Goal: Communication & Community: Answer question/provide support

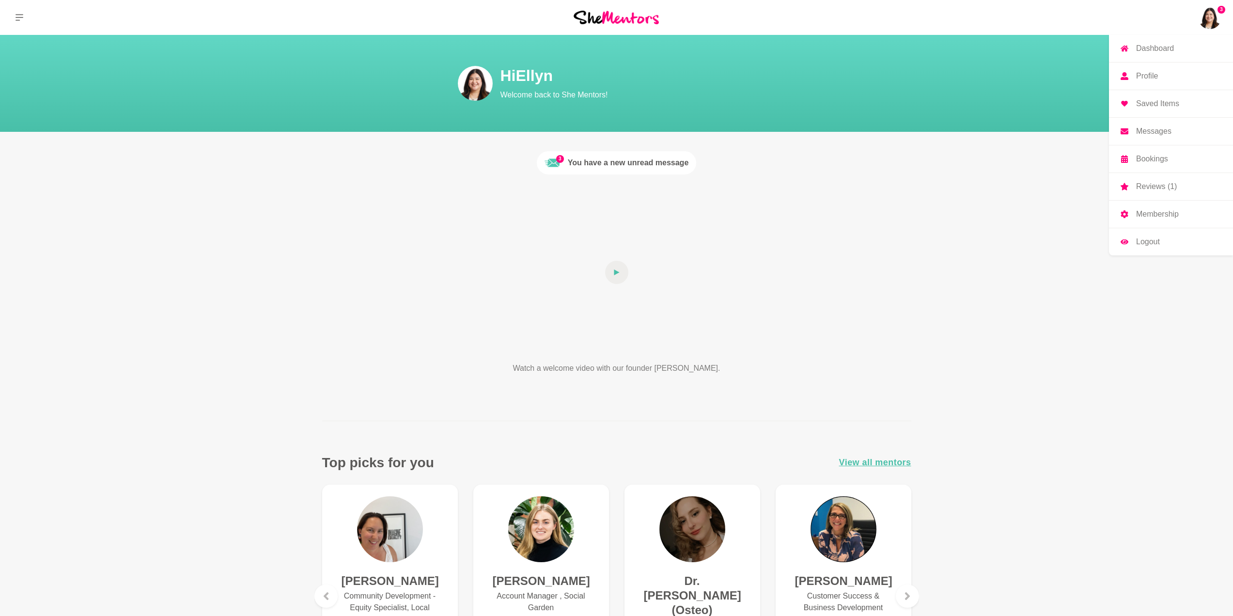
click at [1150, 190] on p "Reviews (1)" at bounding box center [1156, 187] width 41 height 8
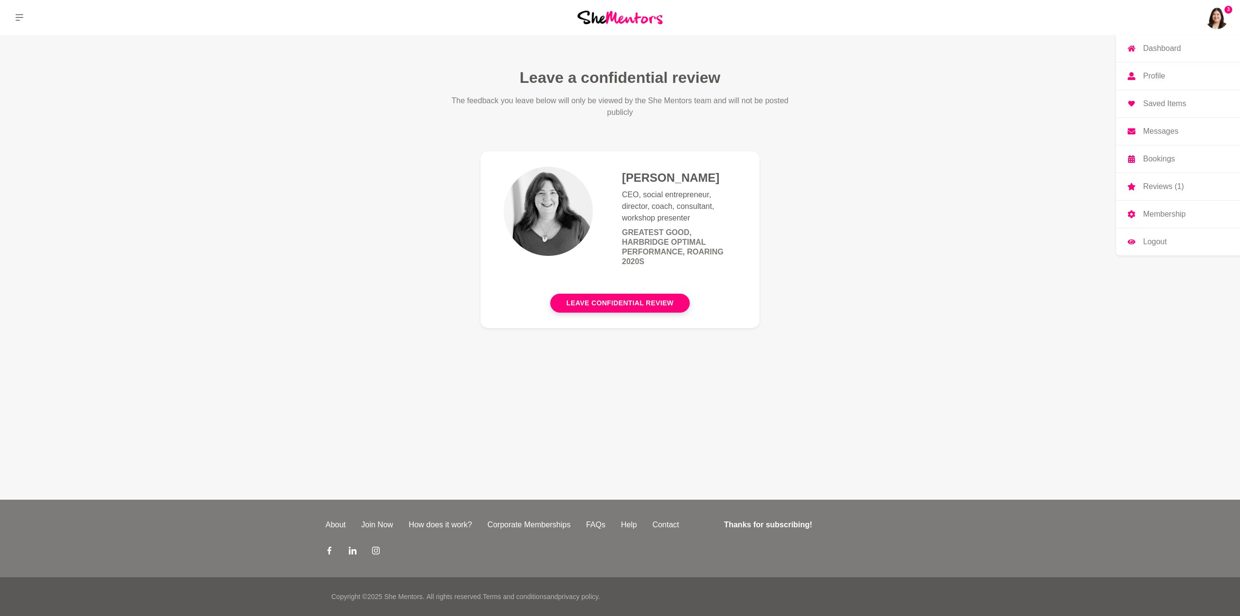
click at [1223, 21] on img at bounding box center [1216, 17] width 23 height 23
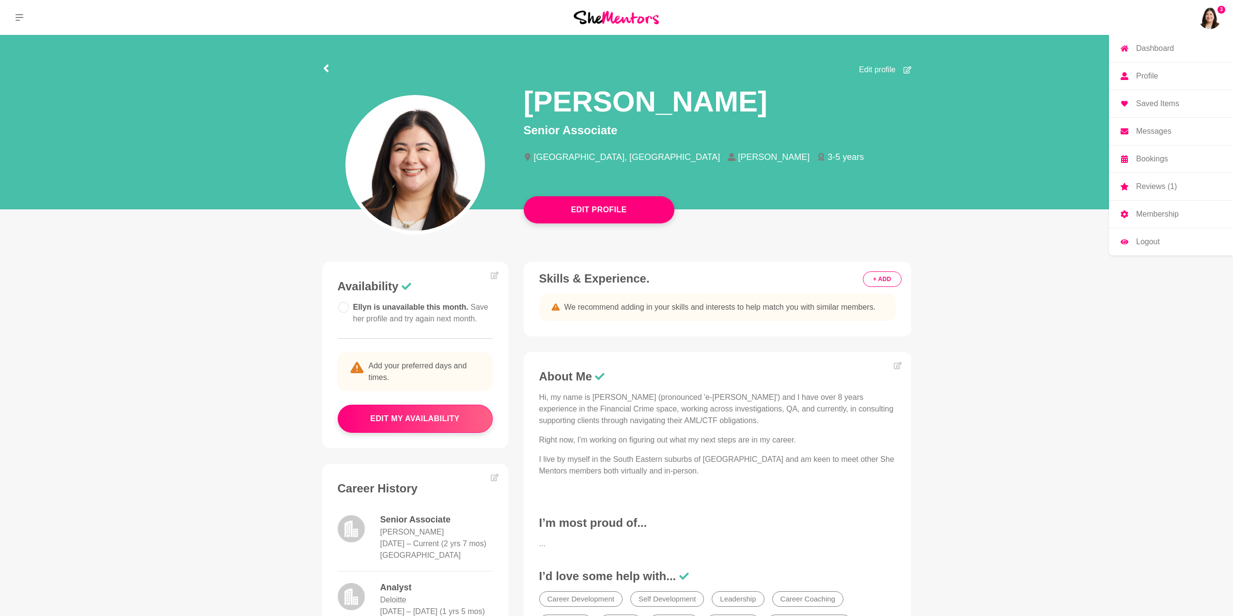
click at [1159, 129] on p "Messages" at bounding box center [1153, 131] width 35 height 8
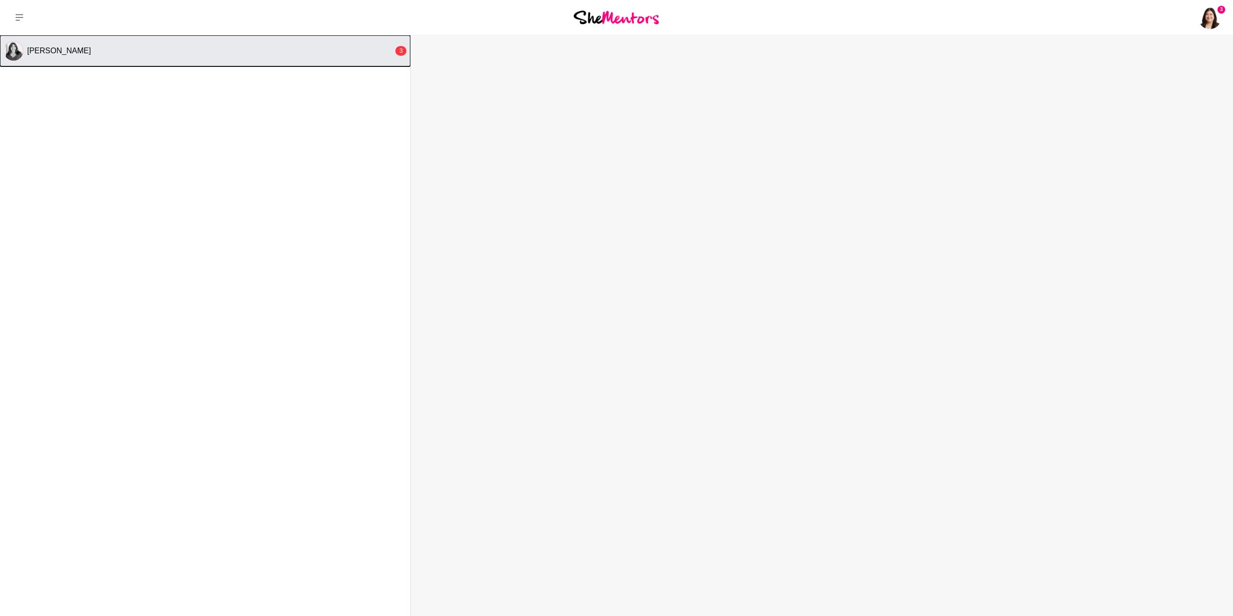
click at [217, 44] on button "[PERSON_NAME] 3" at bounding box center [205, 50] width 410 height 31
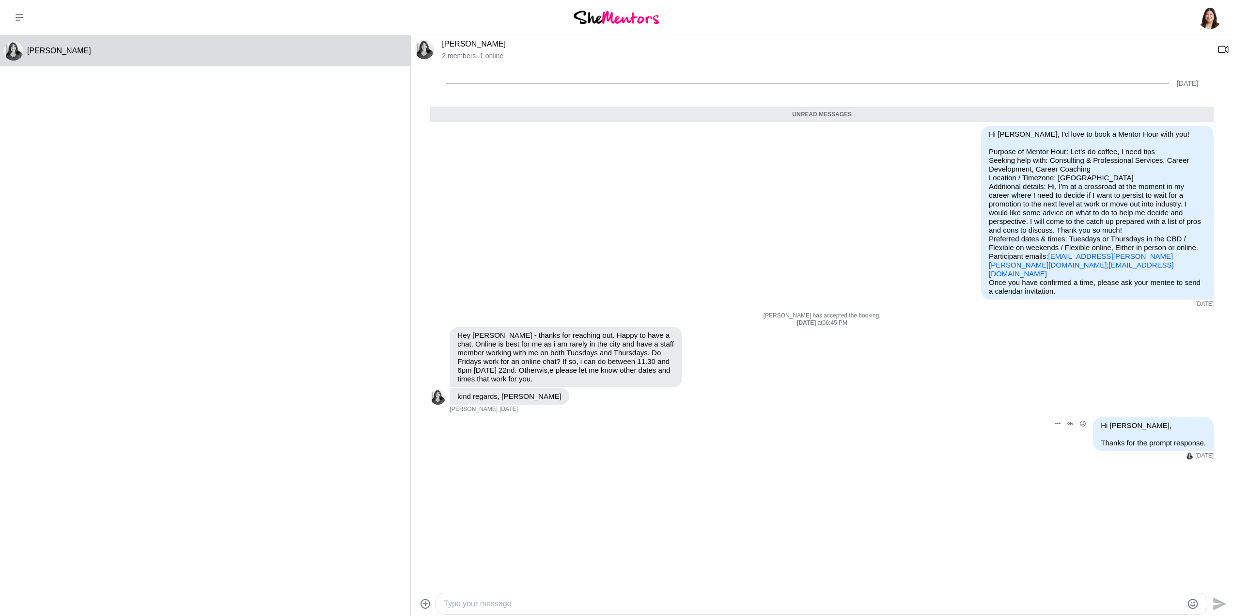
click at [1127, 425] on div "Hi [PERSON_NAME], Thanks for the prompt response." at bounding box center [1152, 434] width 105 height 26
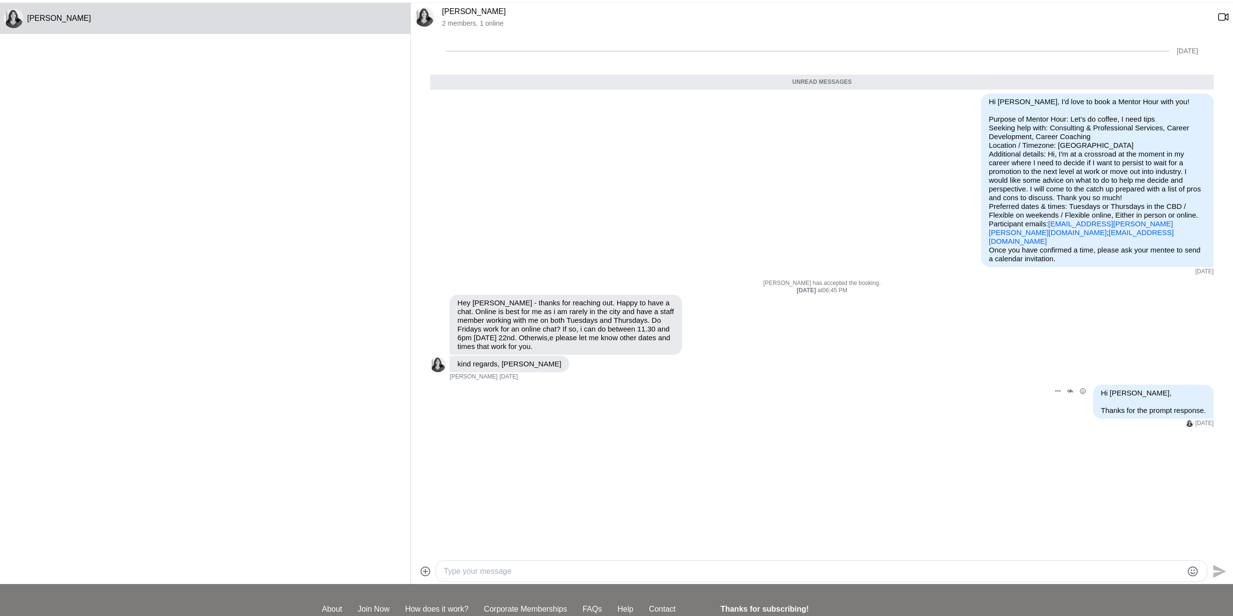
scroll to position [48, 0]
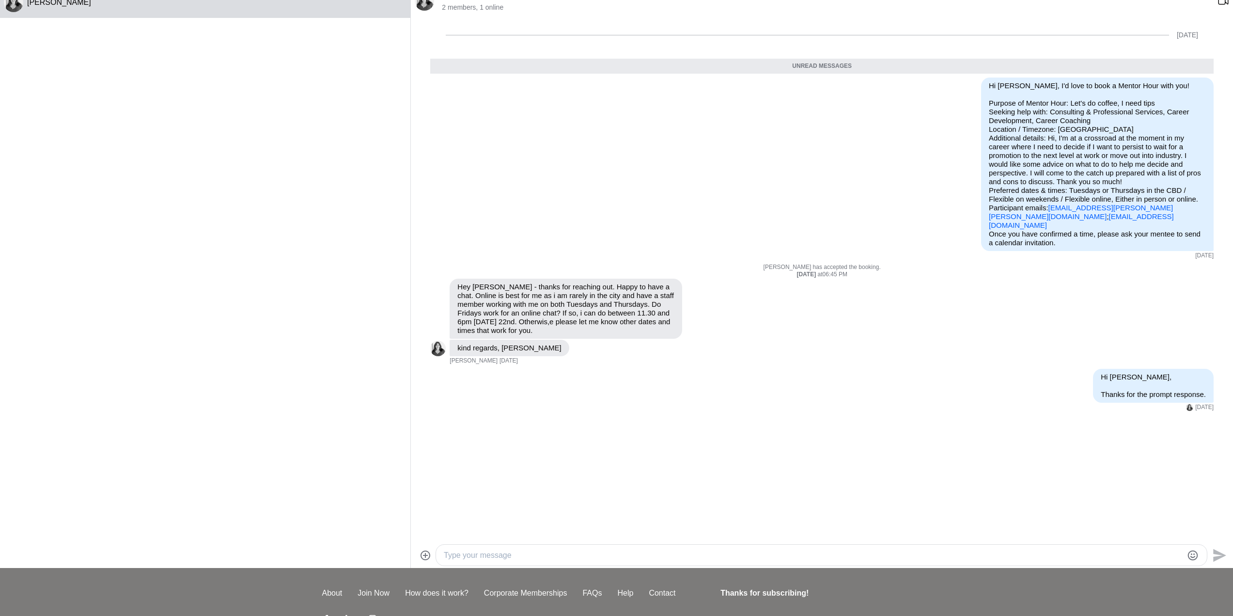
click at [657, 557] on textarea "Type your message" at bounding box center [813, 555] width 739 height 12
click at [827, 545] on textarea "Hi [PERSON_NAME], Apologies but I've just realised that only half my message wa…" at bounding box center [813, 549] width 739 height 23
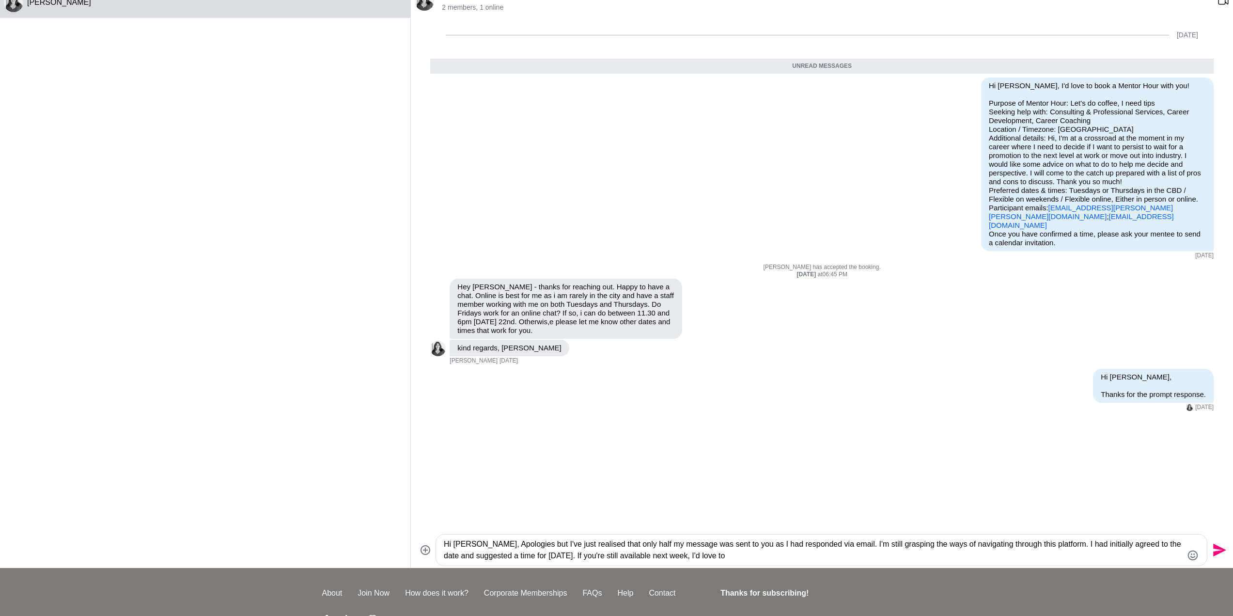
click at [759, 557] on textarea "Hi [PERSON_NAME], Apologies but I've just realised that only half my message wa…" at bounding box center [813, 549] width 739 height 23
click at [846, 562] on div "Hi [PERSON_NAME], Apologies but I've just realised that only half my message wa…" at bounding box center [821, 549] width 771 height 31
click at [841, 551] on textarea "Hi [PERSON_NAME], Apologies but I've just realised that only half my message wa…" at bounding box center [813, 549] width 739 height 23
drag, startPoint x: 841, startPoint y: 551, endPoint x: 1029, endPoint y: 557, distance: 188.0
click at [1029, 557] on textarea "Hi [PERSON_NAME], Apologies but I've just realised that only half my message wa…" at bounding box center [813, 549] width 739 height 23
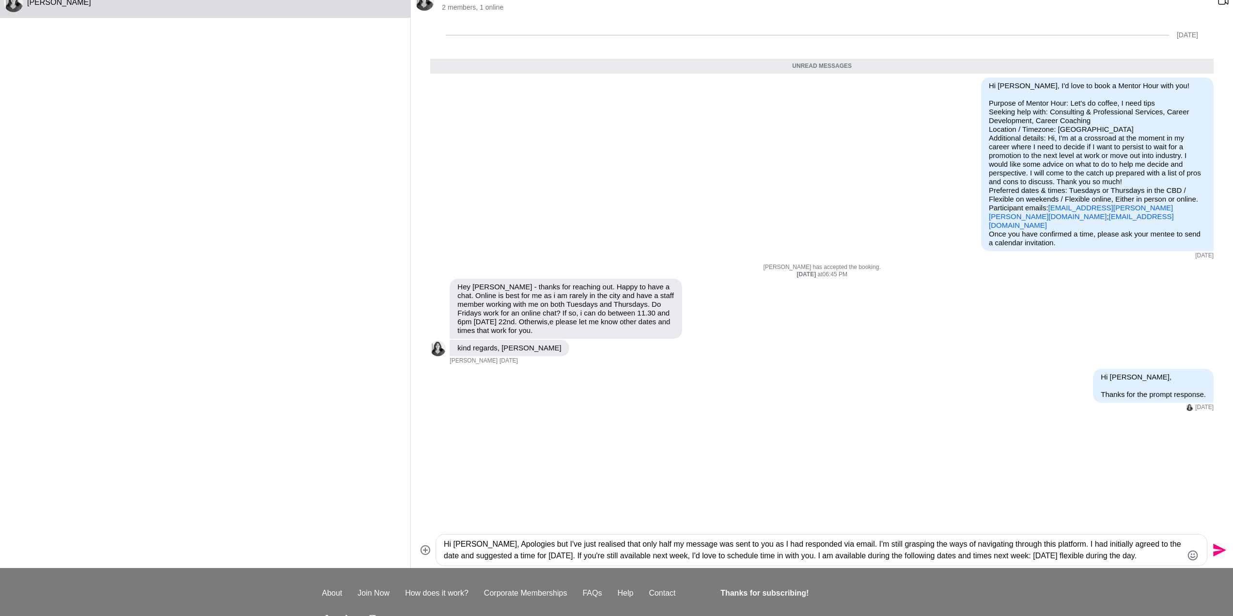
click at [996, 556] on textarea "Hi [PERSON_NAME], Apologies but I've just realised that only half my message wa…" at bounding box center [813, 549] width 739 height 23
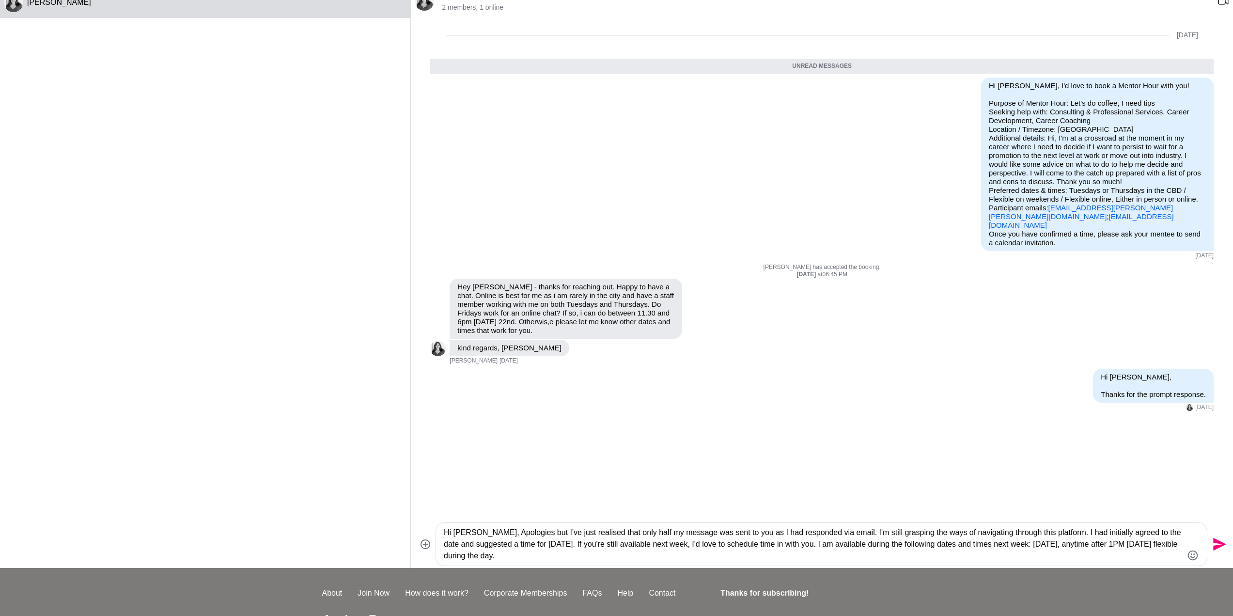
click at [805, 555] on textarea "Hi [PERSON_NAME], Apologies but I've just realised that only half my message wa…" at bounding box center [813, 543] width 739 height 35
click at [1097, 544] on textarea "Hi [PERSON_NAME], Apologies but I've just realised that only half my message wa…" at bounding box center [813, 543] width 739 height 35
click at [1076, 556] on textarea "Hi [PERSON_NAME], Apologies but I've just realised that only half my message wa…" at bounding box center [813, 543] width 739 height 35
click at [508, 554] on textarea "Hi [PERSON_NAME], Apologies but I've just realised that only half my message wa…" at bounding box center [813, 543] width 739 height 35
click at [499, 556] on textarea "Hi [PERSON_NAME], Apologies but I've just realised that only half my message wa…" at bounding box center [813, 543] width 739 height 35
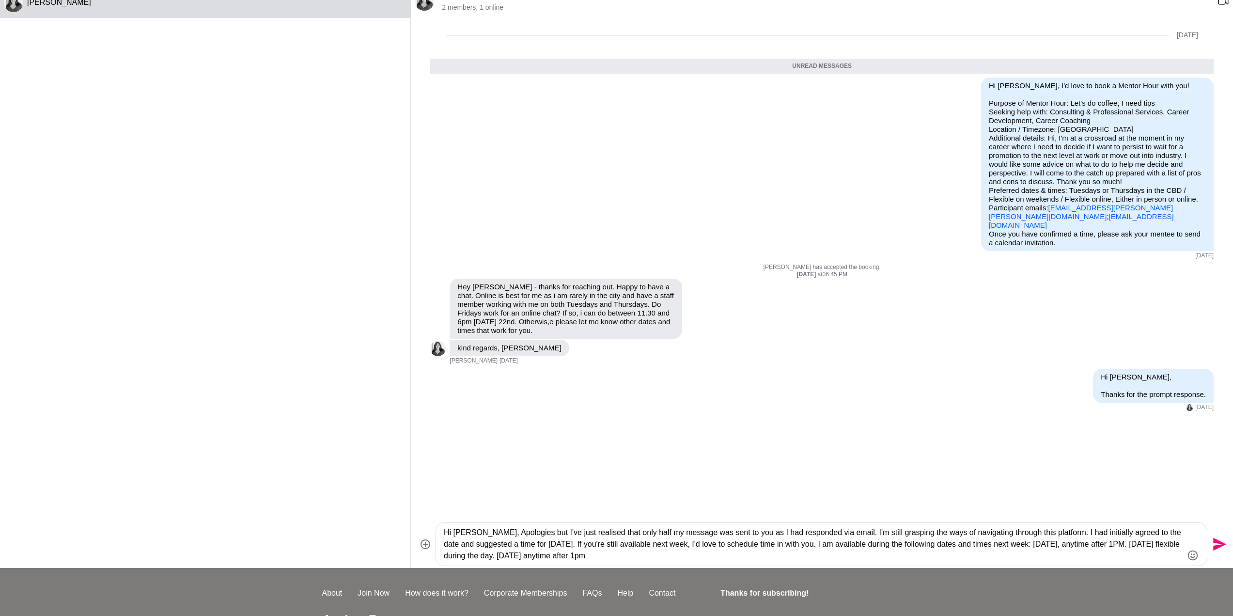
click at [543, 558] on textarea "Hi [PERSON_NAME], Apologies but I've just realised that only half my message wa…" at bounding box center [813, 543] width 739 height 35
click at [694, 550] on textarea "Hi [PERSON_NAME], Apologies but I've just realised that only half my message wa…" at bounding box center [813, 543] width 739 height 35
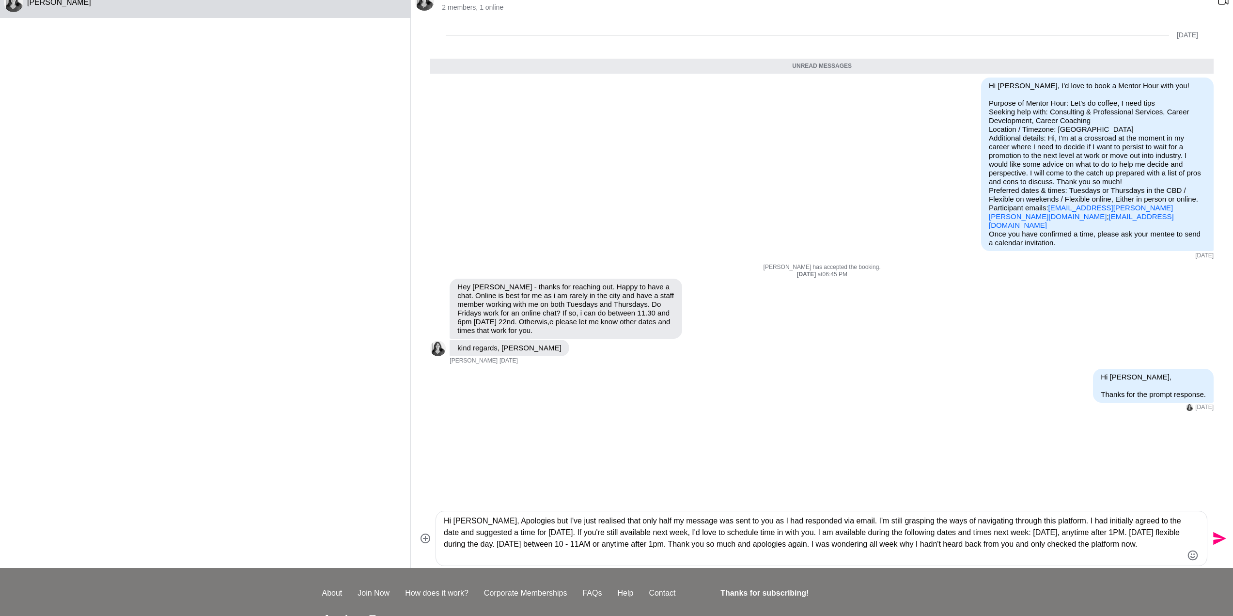
click at [997, 532] on textarea "Hi [PERSON_NAME], Apologies but I've just realised that only half my message wa…" at bounding box center [813, 538] width 739 height 46
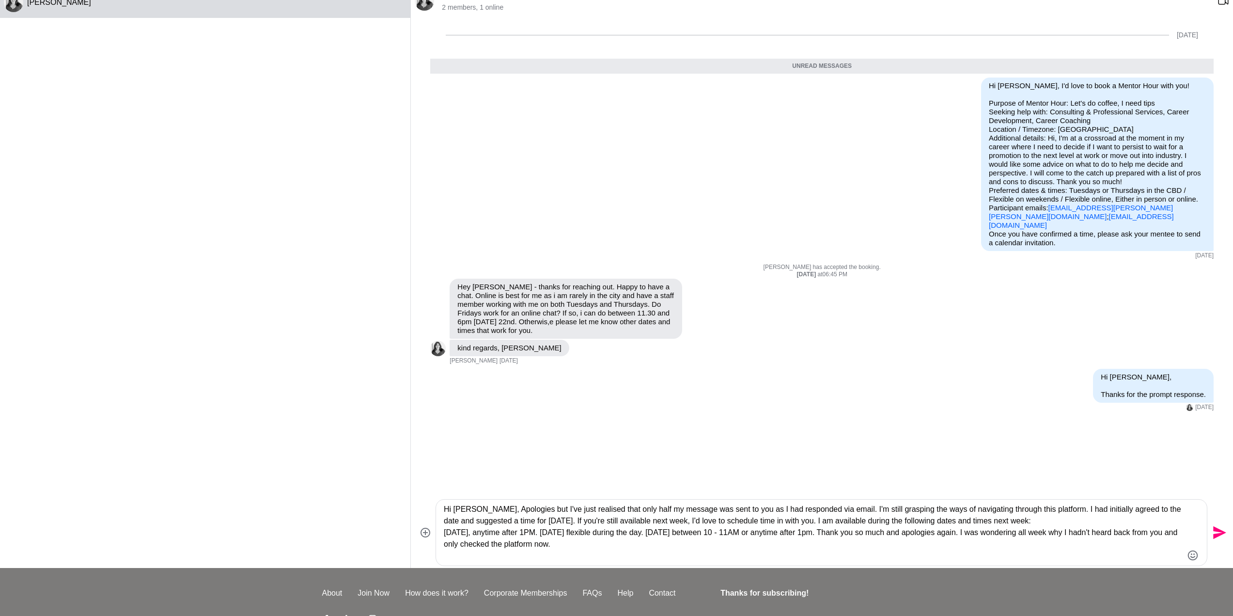
click at [551, 533] on textarea "Hi [PERSON_NAME], Apologies but I've just realised that only half my message wa…" at bounding box center [813, 532] width 739 height 58
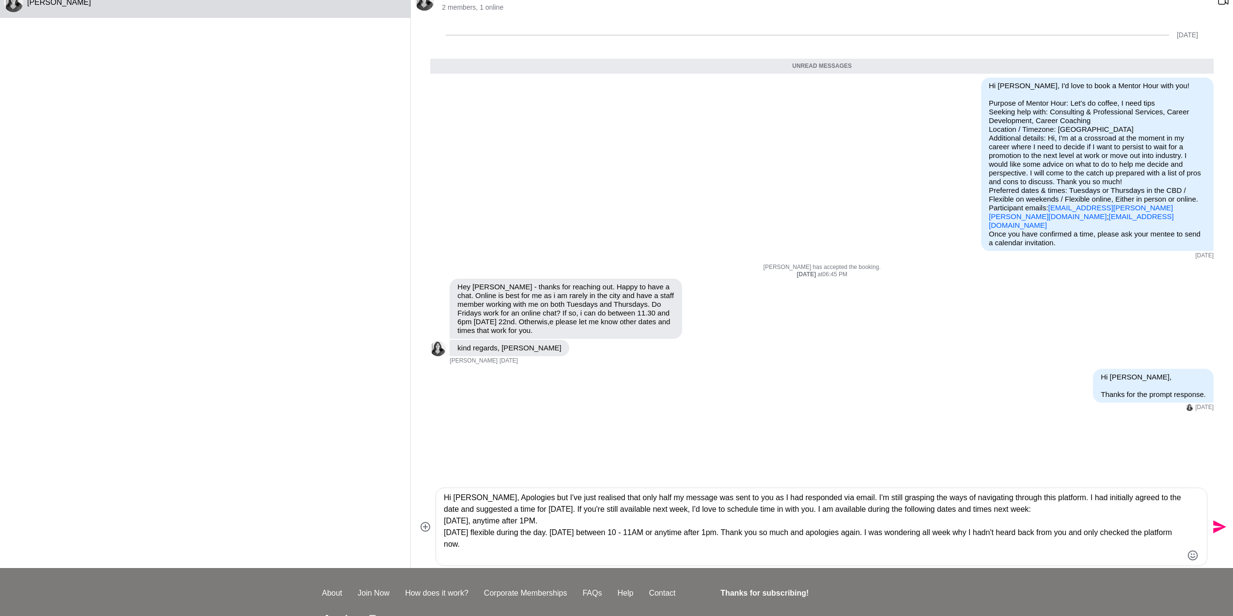
click at [565, 530] on textarea "Hi [PERSON_NAME], Apologies but I've just realised that only half my message wa…" at bounding box center [813, 527] width 739 height 70
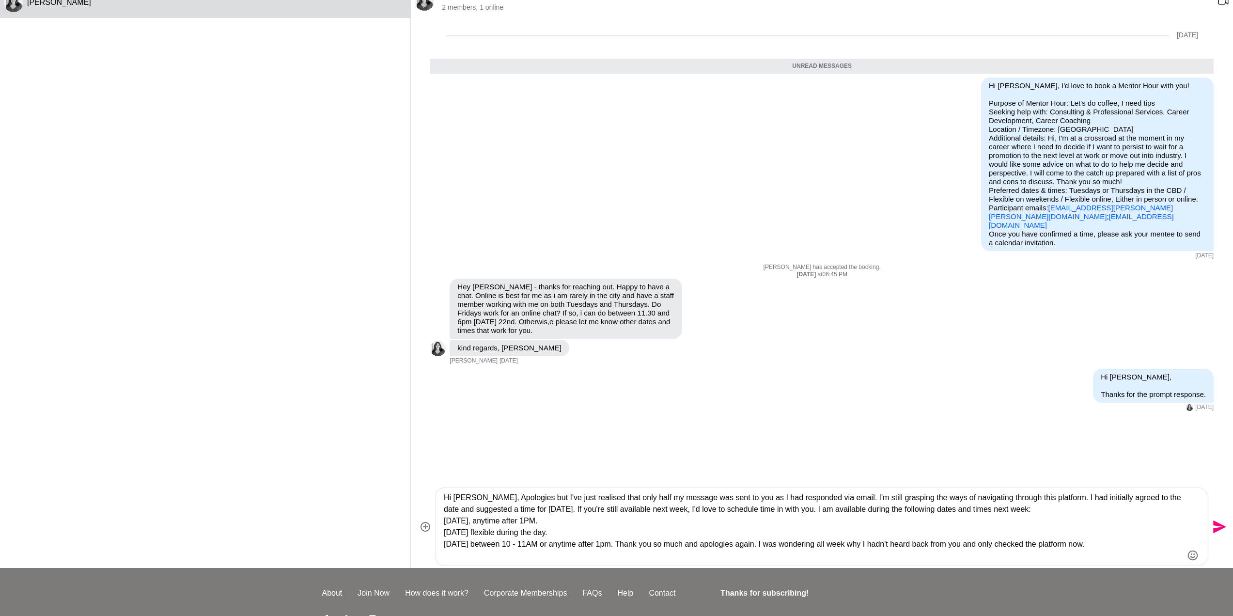
click at [635, 545] on textarea "Hi [PERSON_NAME], Apologies but I've just realised that only half my message wa…" at bounding box center [813, 527] width 739 height 70
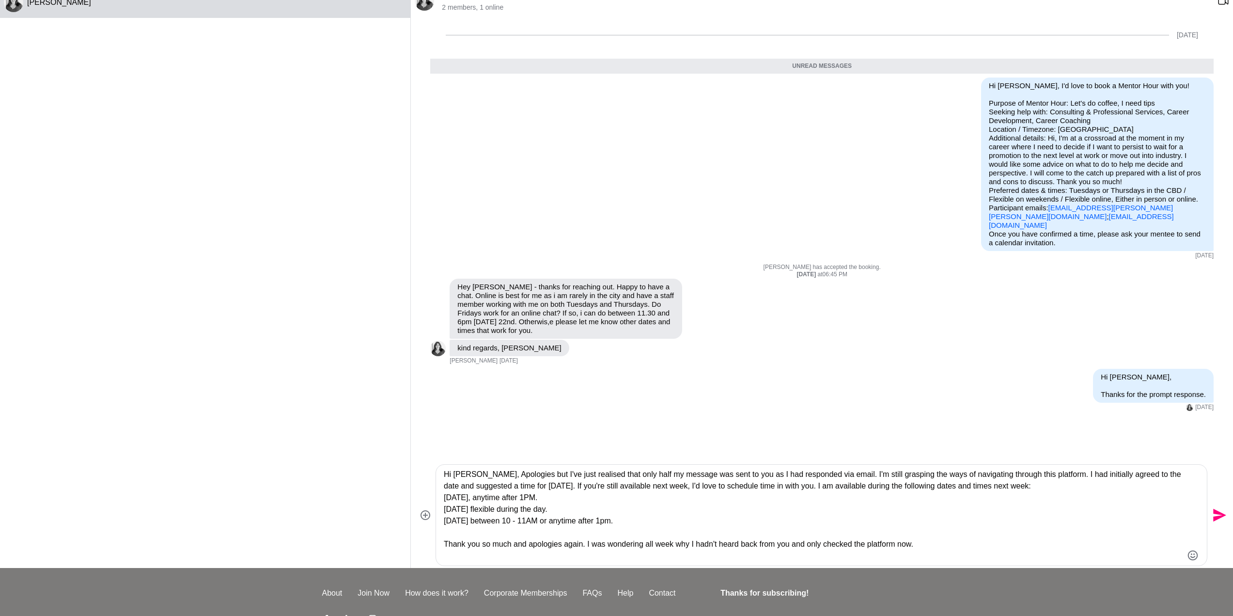
click at [539, 485] on textarea "Hi [PERSON_NAME], Apologies but I've just realised that only half my message wa…" at bounding box center [813, 514] width 739 height 93
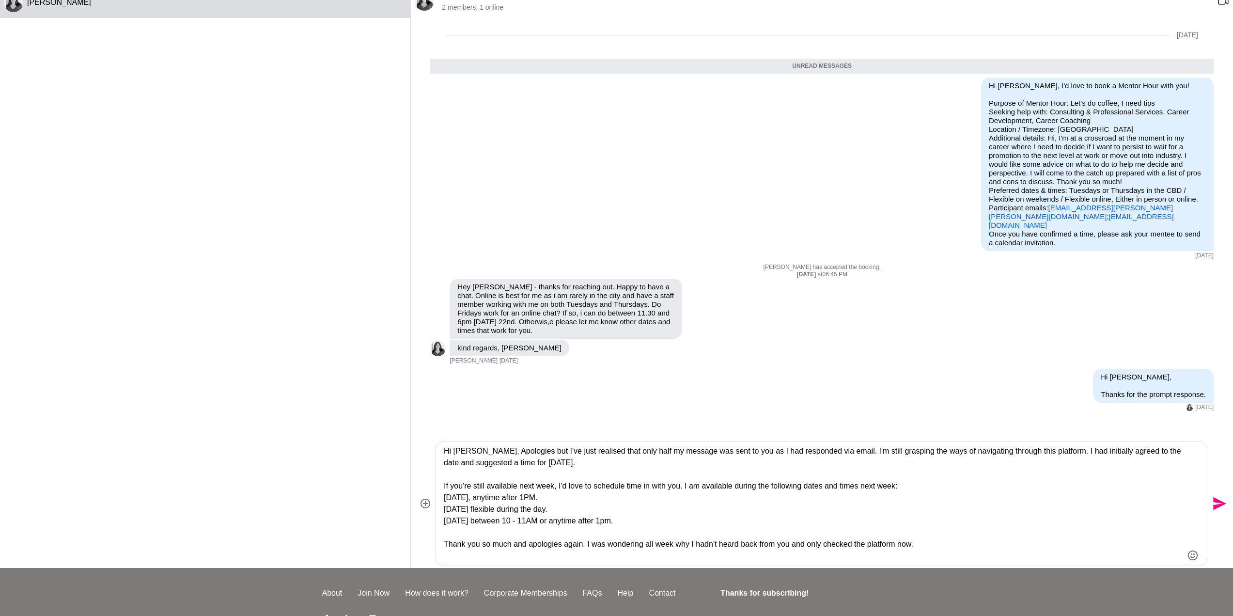
type textarea "Hi [PERSON_NAME], Apologies but I've just realised that only half my message wa…"
click at [1221, 505] on icon "Send" at bounding box center [1219, 503] width 13 height 13
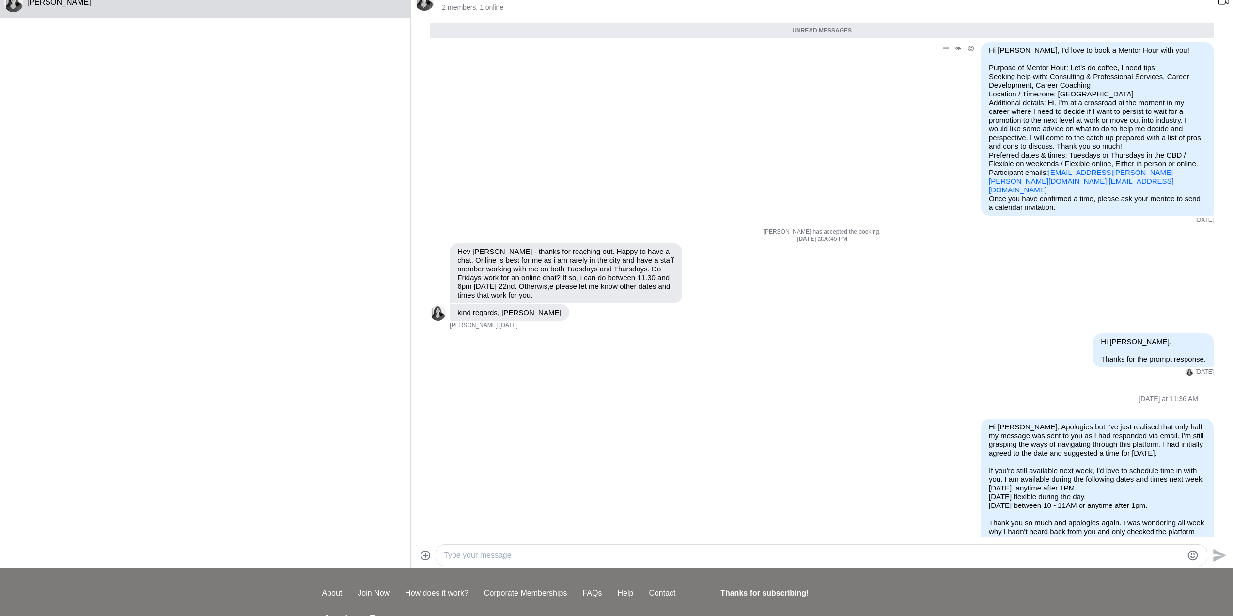
scroll to position [0, 0]
